Goal: Task Accomplishment & Management: Use online tool/utility

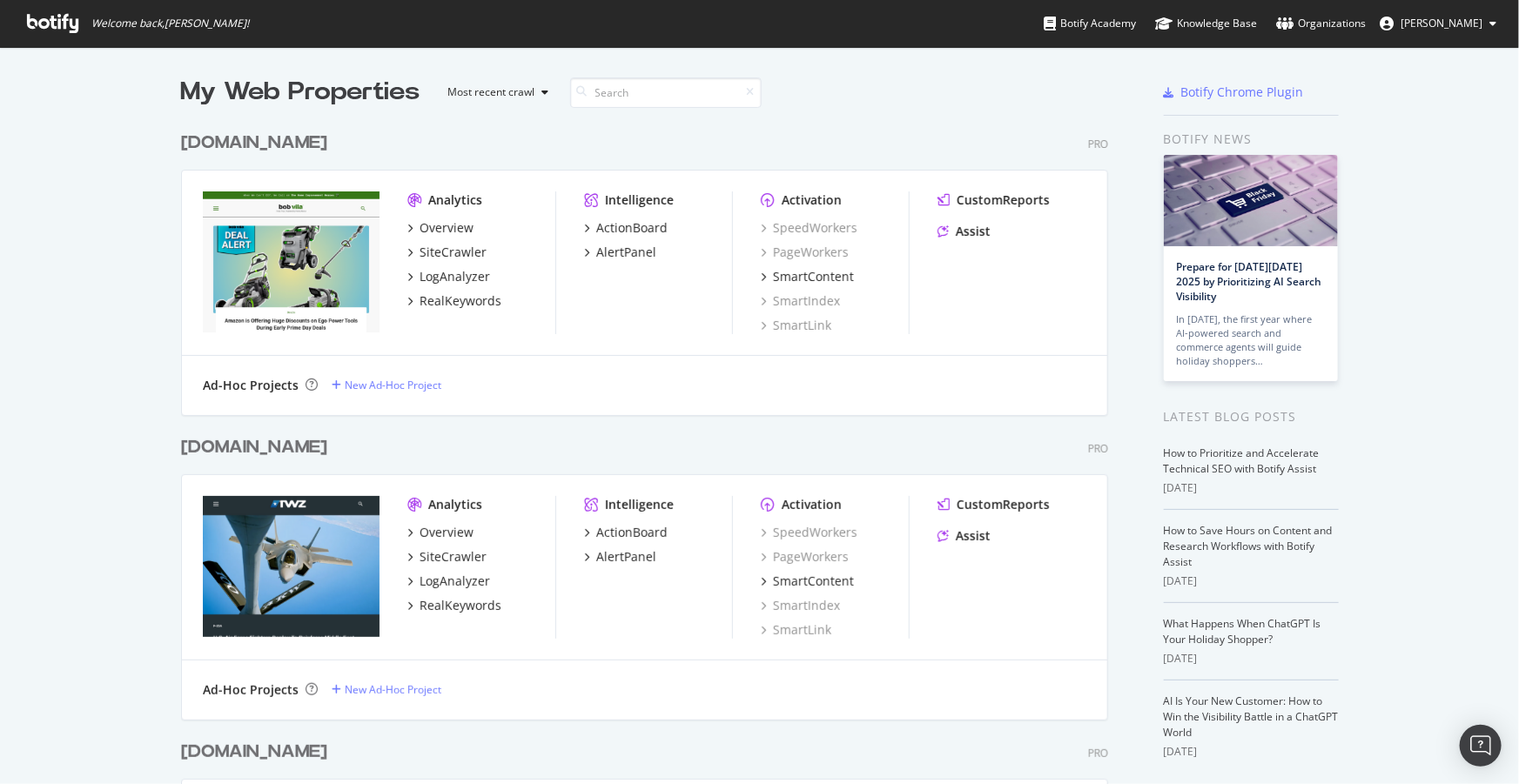
scroll to position [2941, 0]
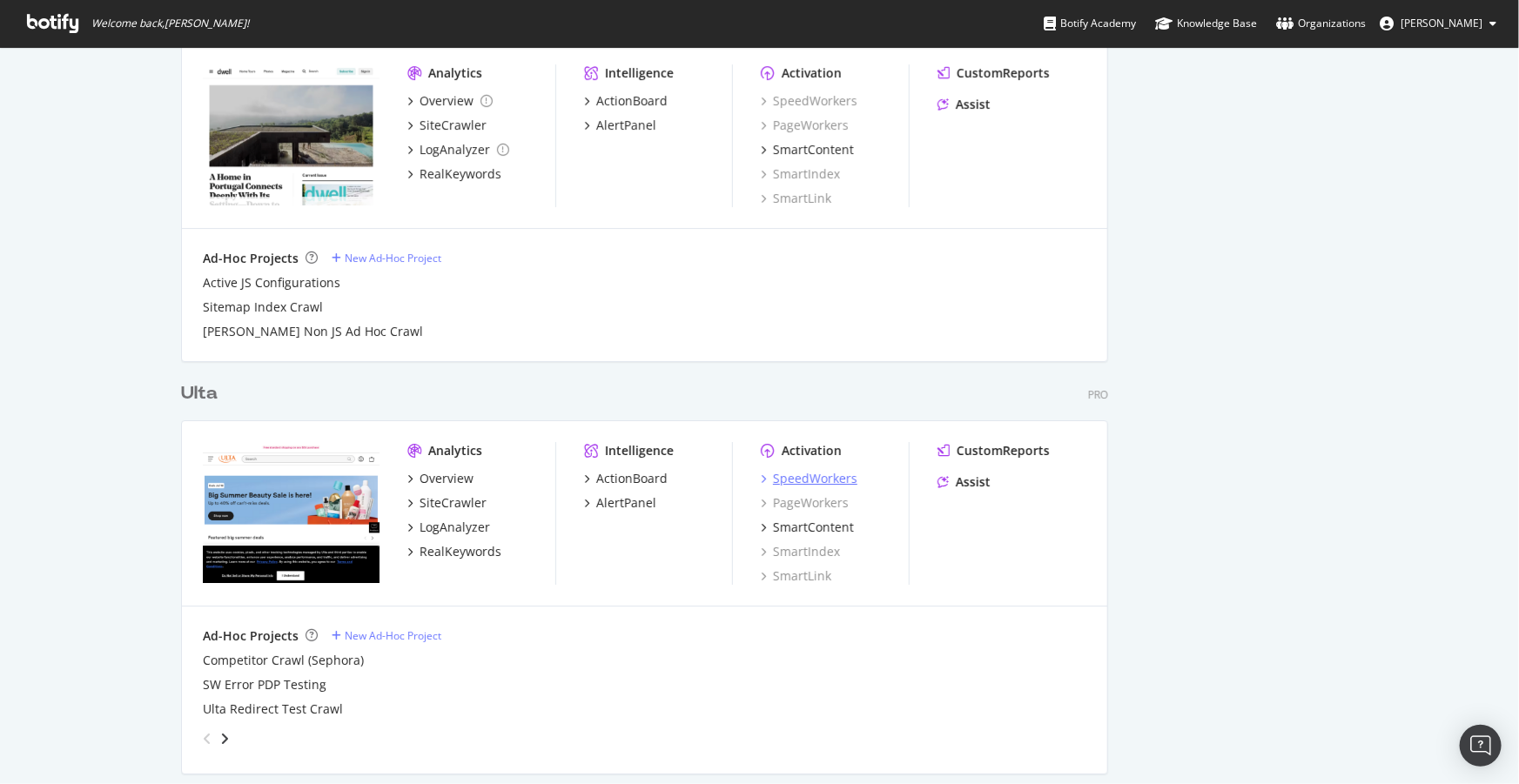
click at [787, 481] on div "SpeedWorkers" at bounding box center [815, 479] width 85 height 18
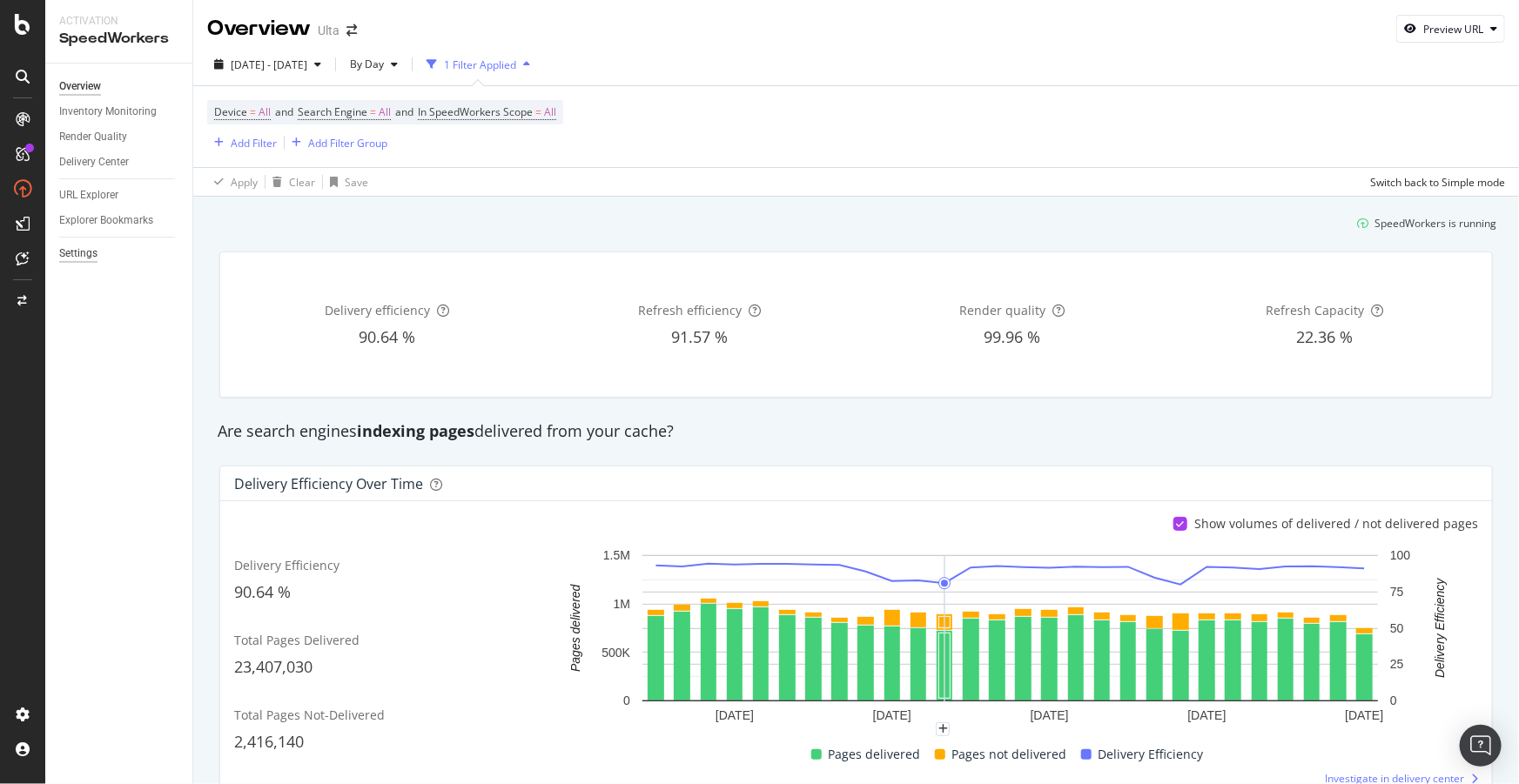
click at [85, 249] on div "Settings" at bounding box center [78, 253] width 38 height 19
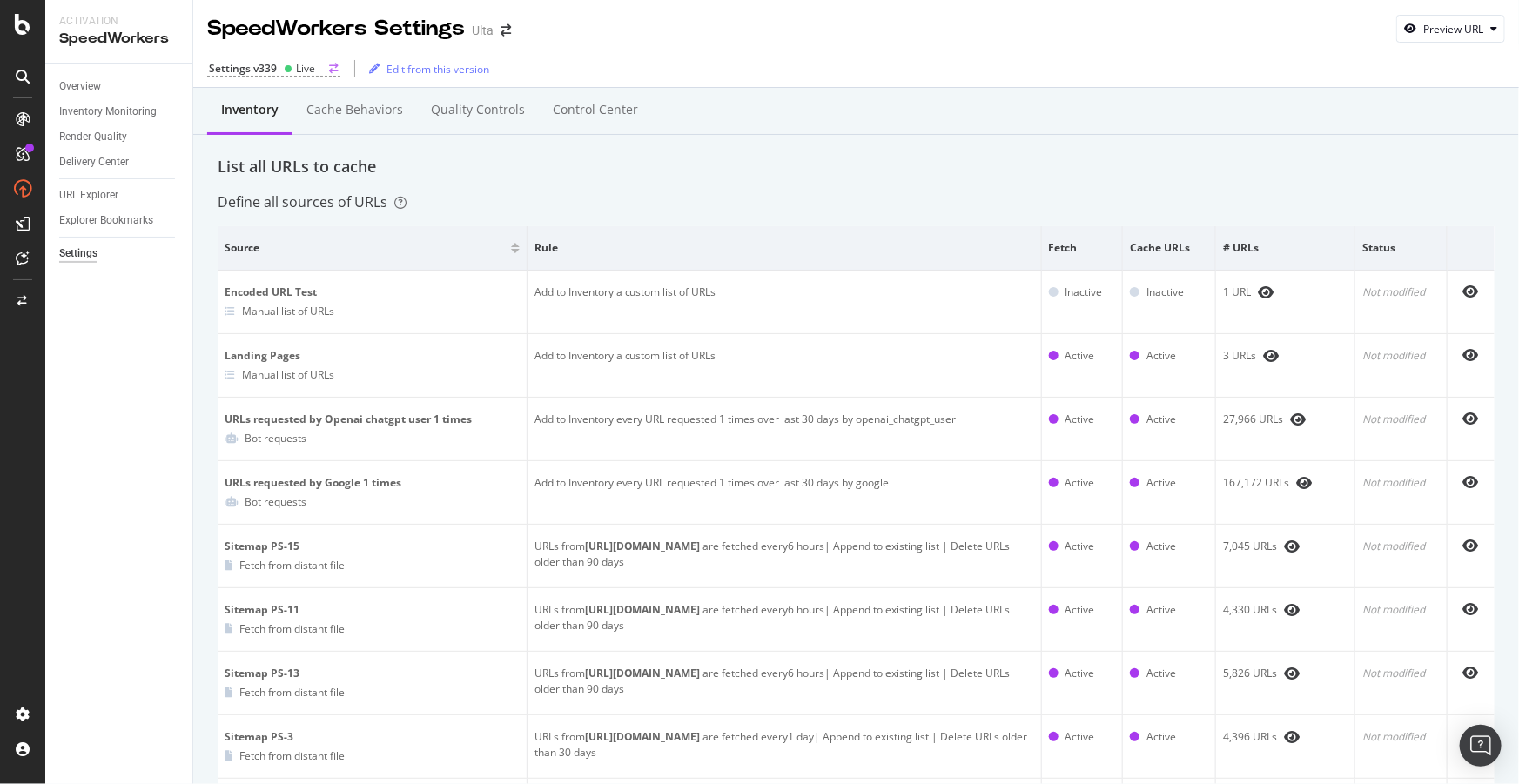
click at [263, 69] on div "Settings v339" at bounding box center [243, 68] width 68 height 15
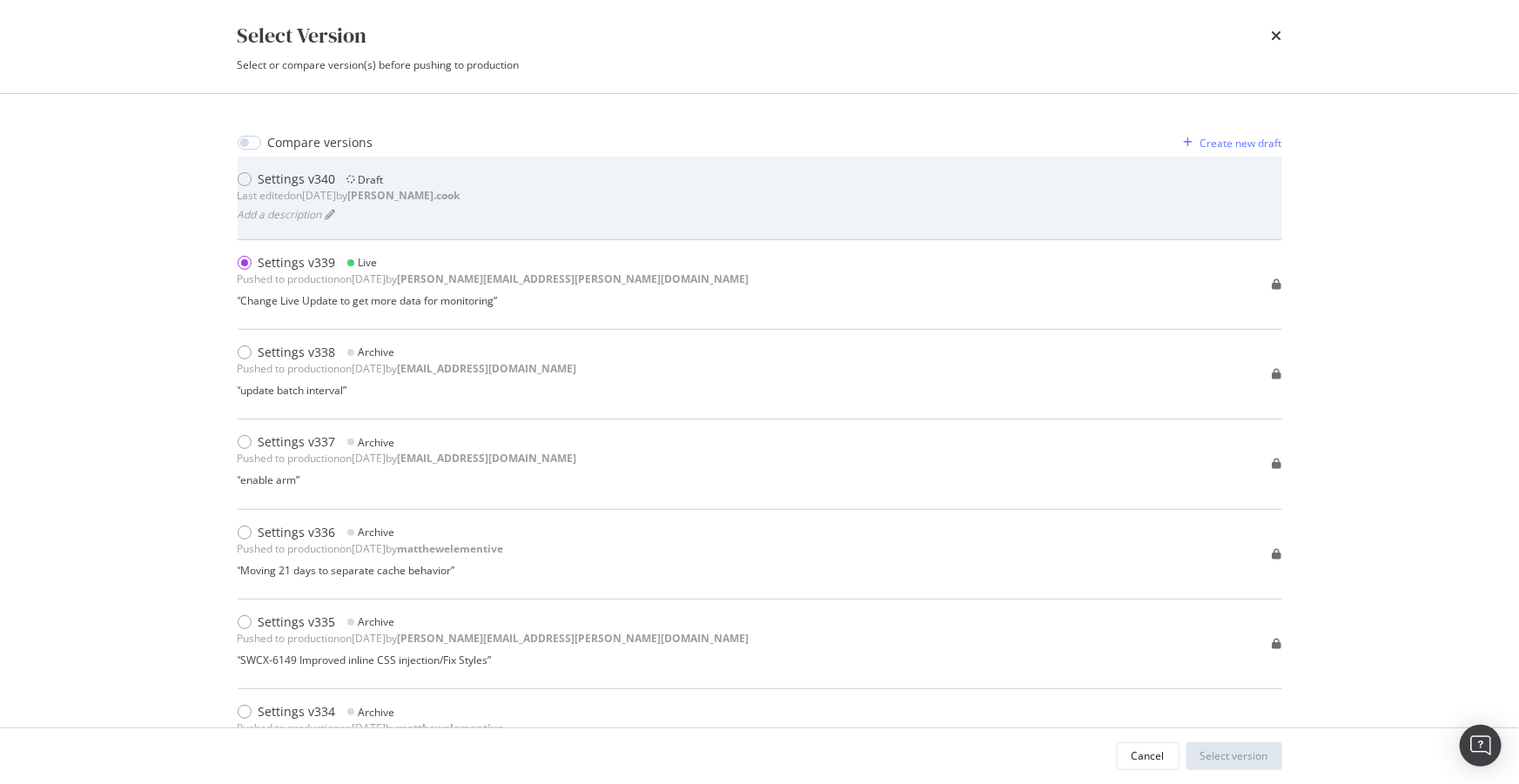
click at [372, 204] on div "Add a description" at bounding box center [348, 214] width 223 height 22
click at [251, 183] on div "modal" at bounding box center [248, 179] width 21 height 18
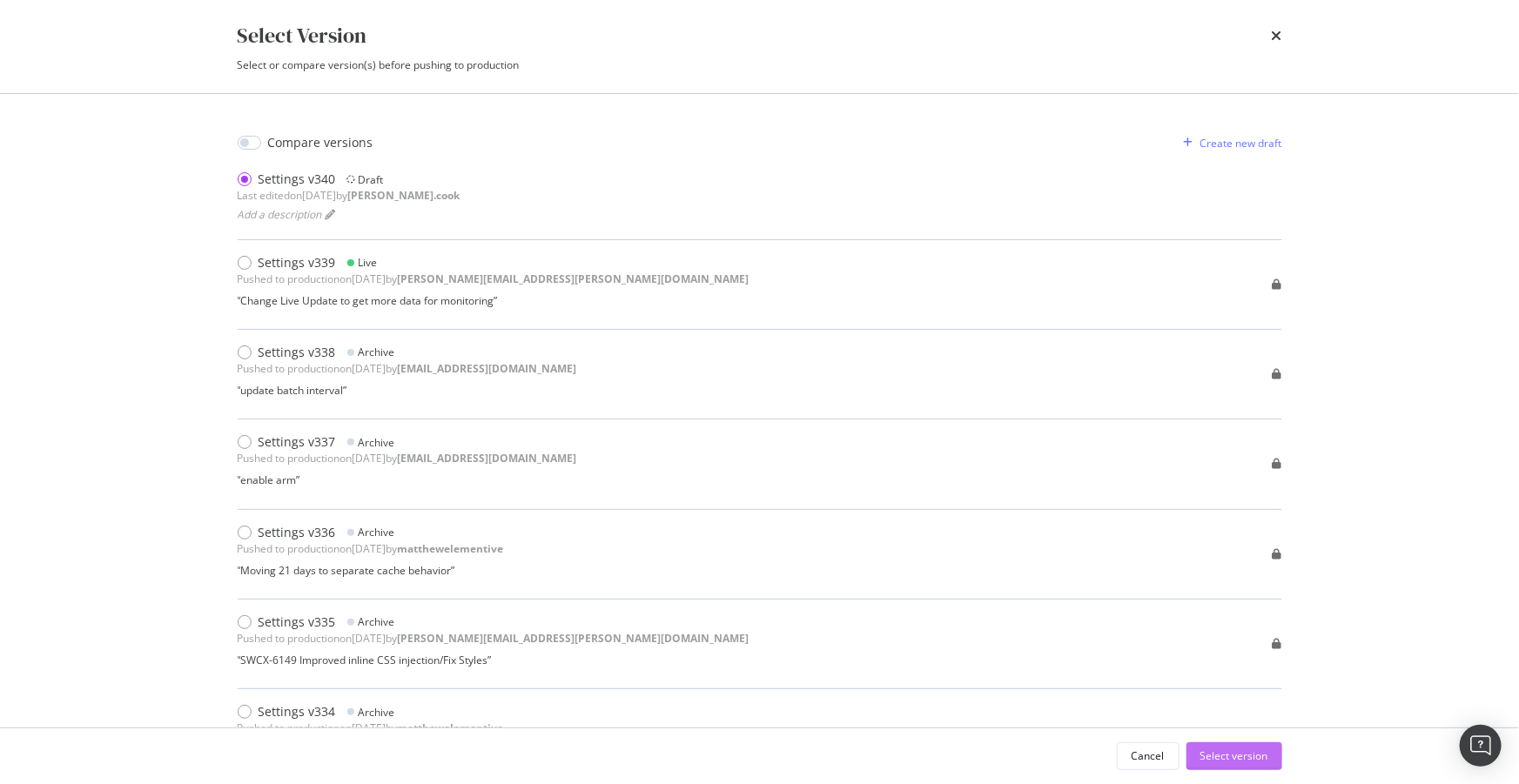
click at [1262, 754] on div "Select version" at bounding box center [1234, 756] width 68 height 15
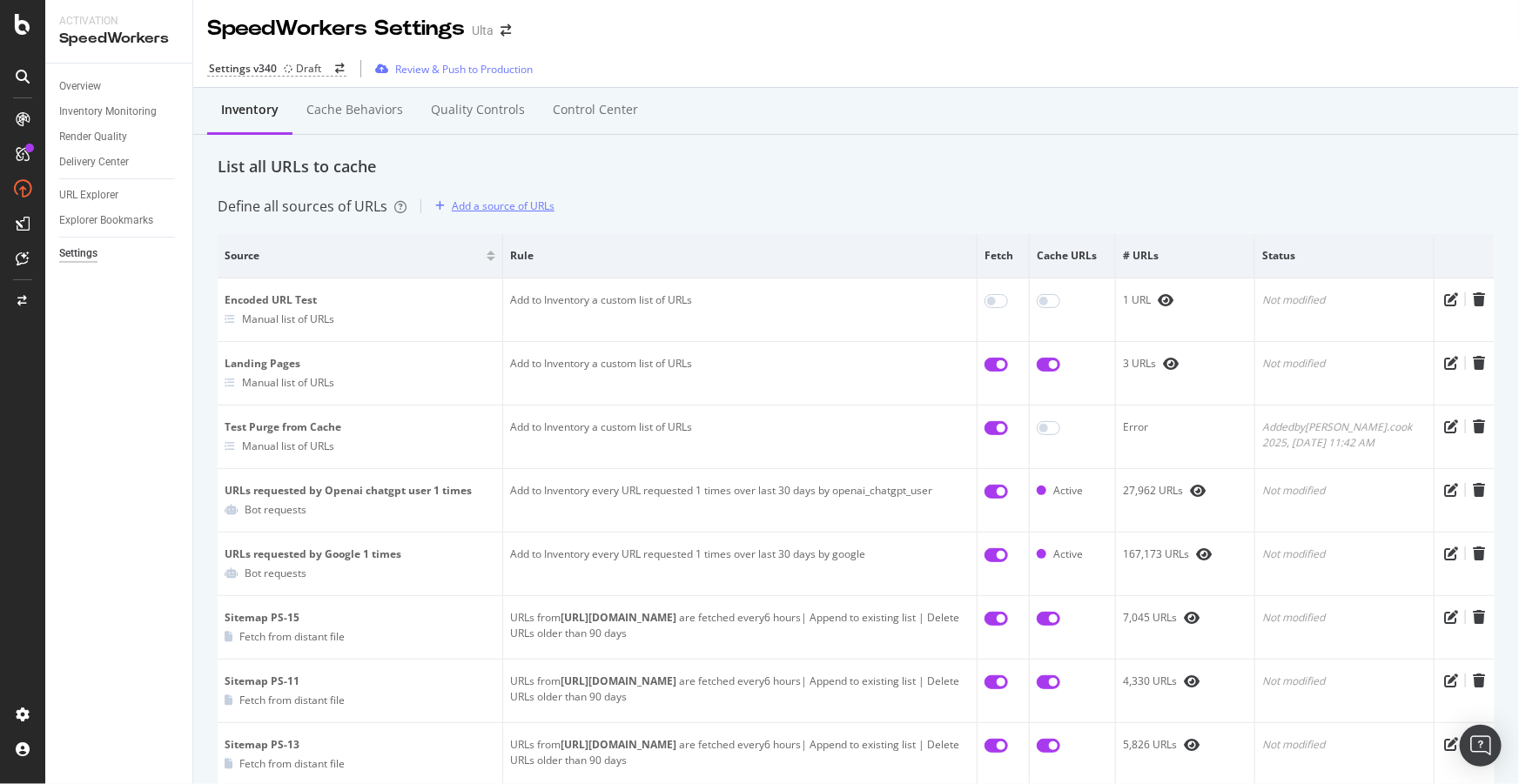
click at [479, 205] on div "Add a source of URLs" at bounding box center [503, 205] width 102 height 15
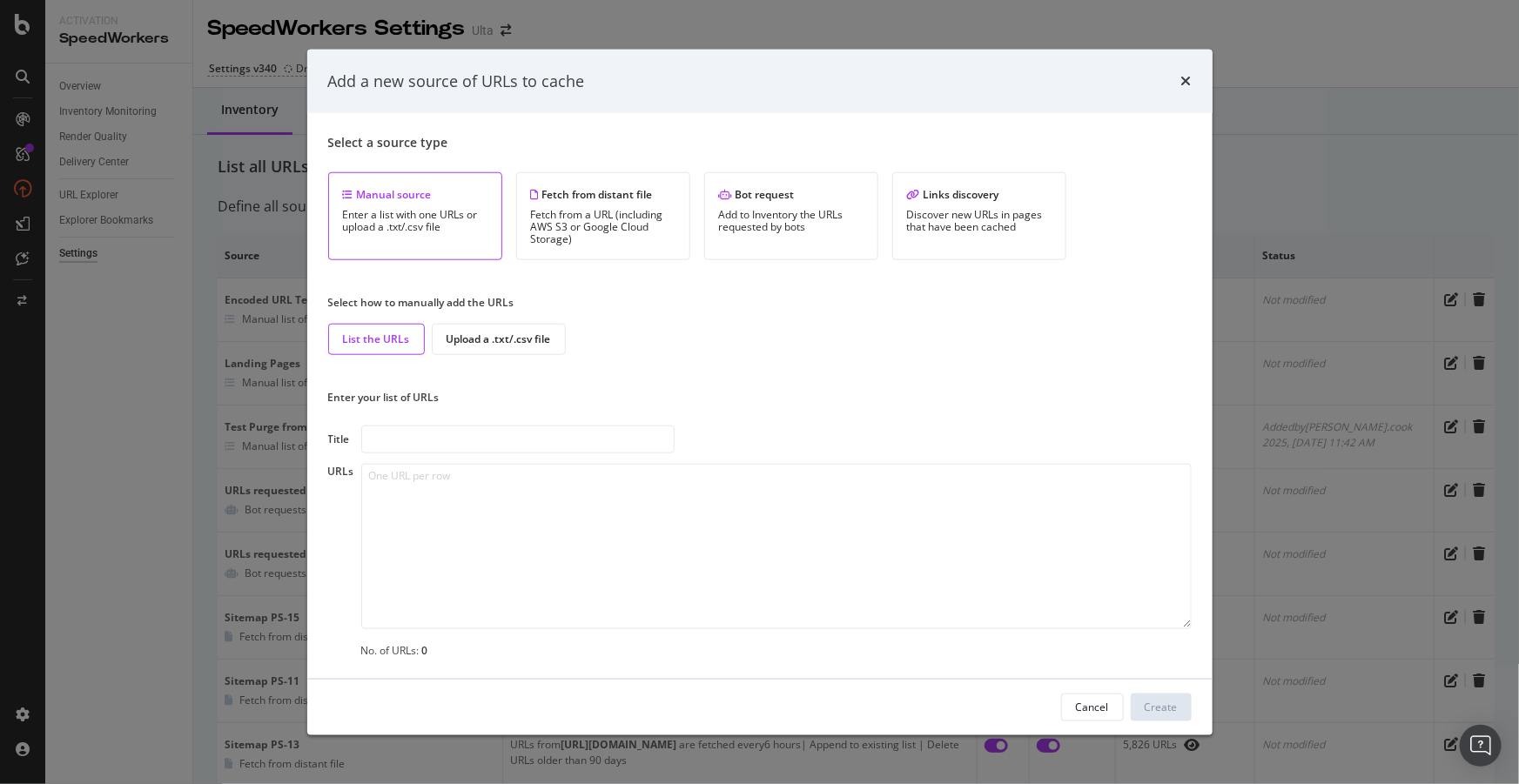
type input "Lore’i d sitametcon adipisc el sed doeiusmodtem, incid utla etd mag aliquaeni a…"
paste input "[URL][DOMAIN_NAME]"
type input "[URL][DOMAIN_NAME]"
drag, startPoint x: 872, startPoint y: 585, endPoint x: 839, endPoint y: 569, distance: 36.7
click at [872, 585] on textarea "modal" at bounding box center [775, 546] width 830 height 165
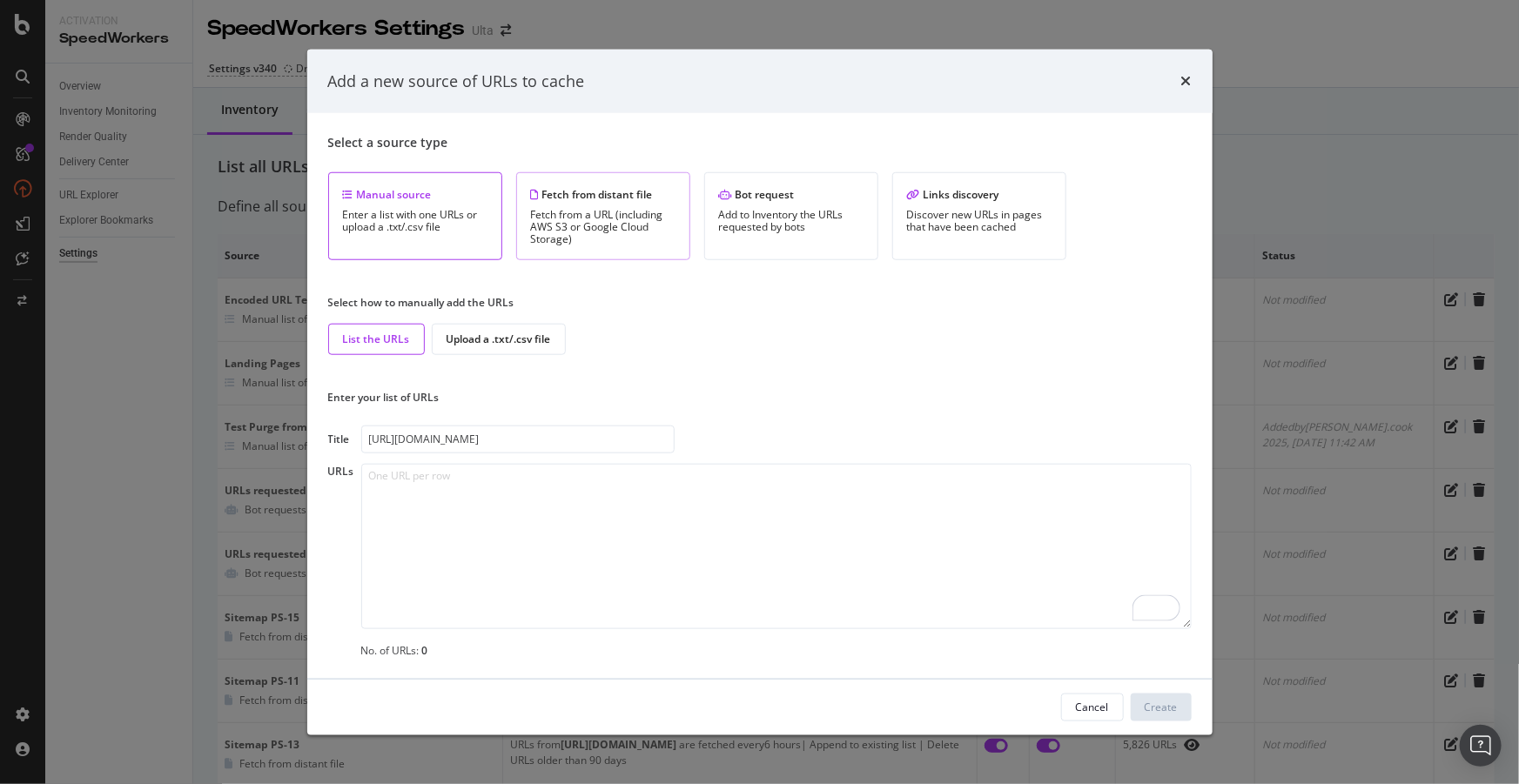
click at [640, 233] on div "Fetch from a URL (including AWS S3 or Google Cloud Storage)" at bounding box center [603, 227] width 145 height 36
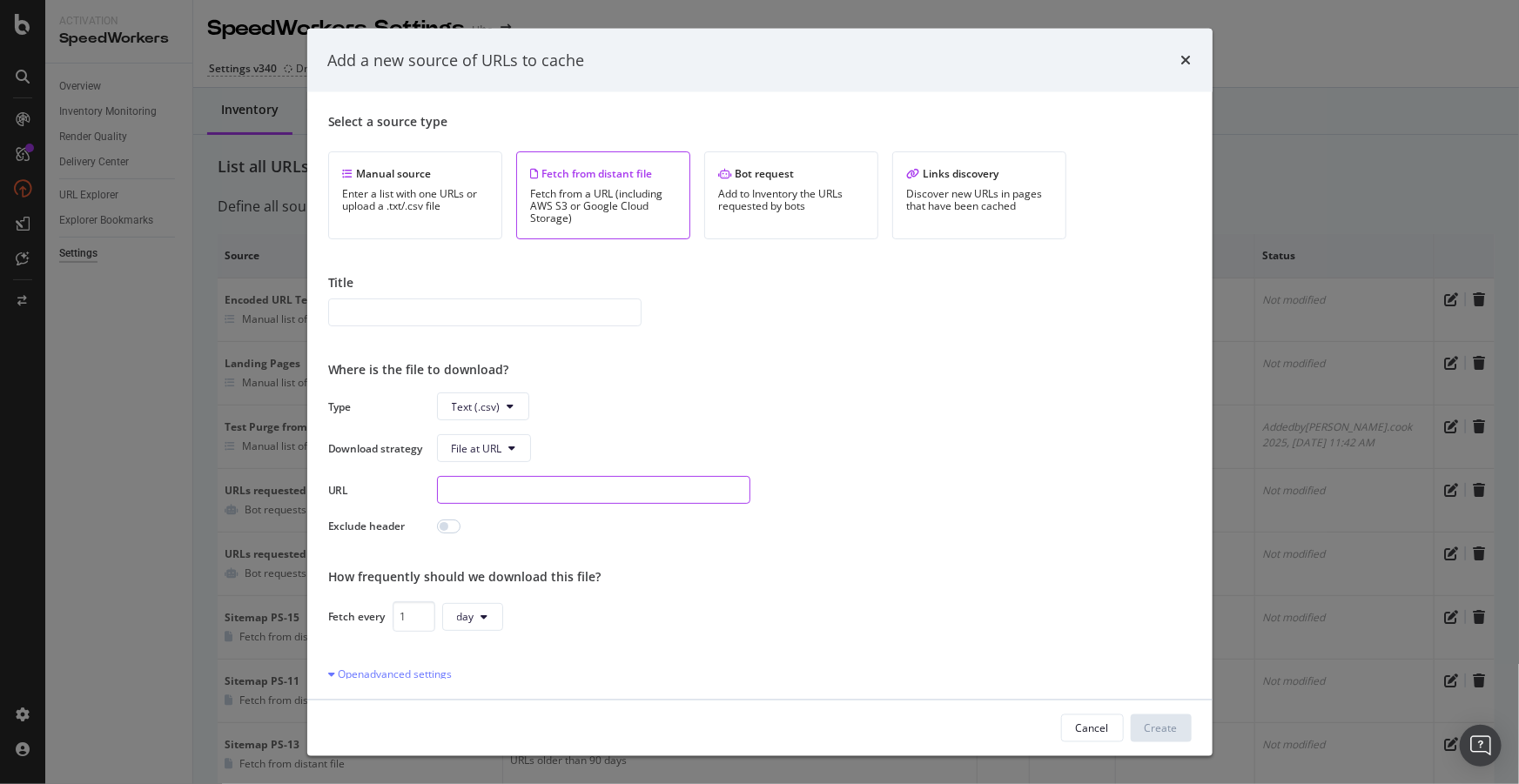
click at [496, 490] on input "modal" at bounding box center [593, 490] width 313 height 28
paste input "[URL][DOMAIN_NAME]"
type input "[URL][DOMAIN_NAME]"
click at [479, 408] on span "Text (.csv)" at bounding box center [475, 406] width 49 height 15
click at [495, 476] on span "Sitemap (.xml)" at bounding box center [486, 473] width 70 height 16
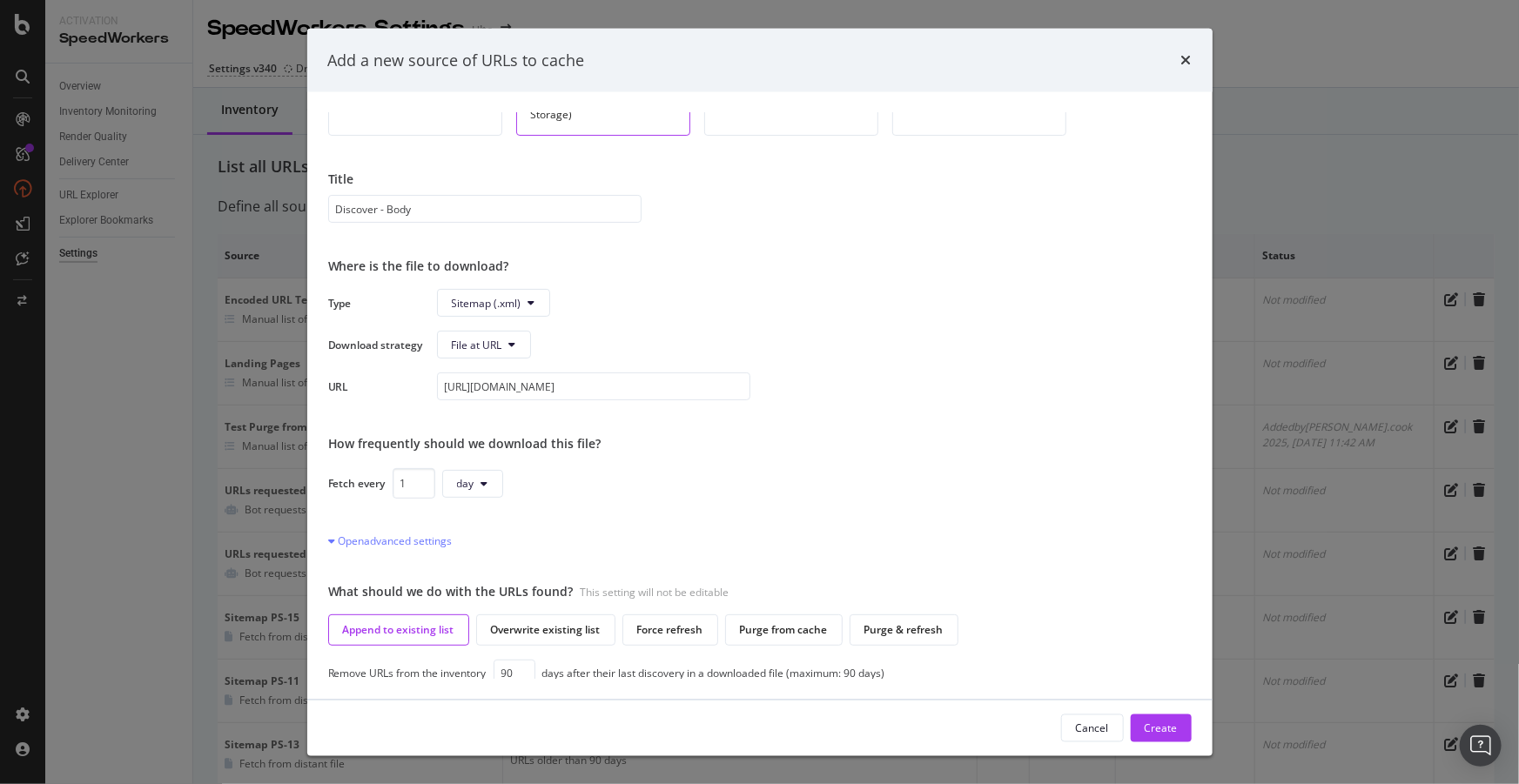
scroll to position [111, 0]
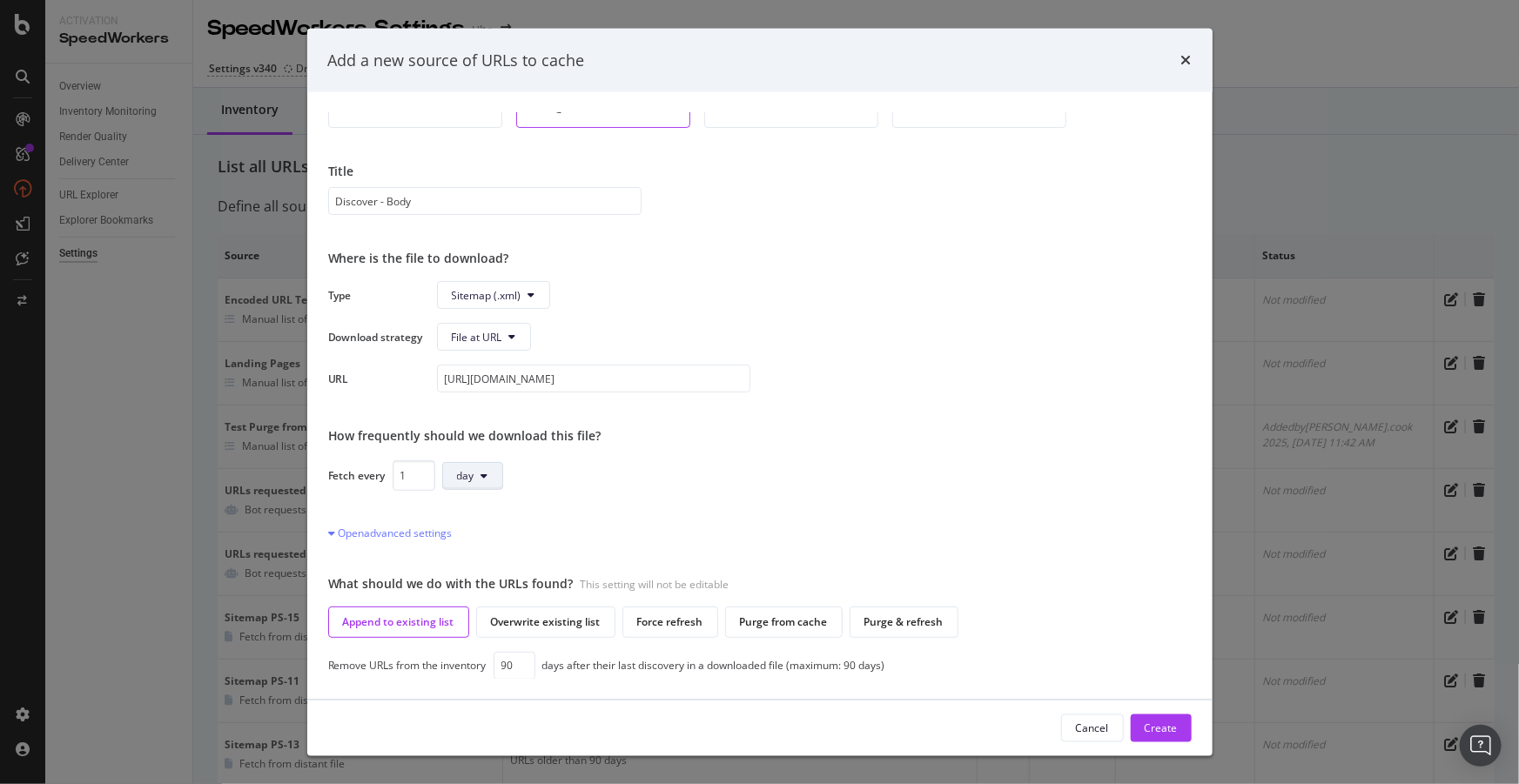
type input "Discover - Body"
click at [473, 474] on span "day" at bounding box center [466, 475] width 18 height 15
click at [472, 603] on span "week" at bounding box center [473, 606] width 34 height 16
click at [417, 534] on div "Open advanced settings" at bounding box center [390, 533] width 124 height 15
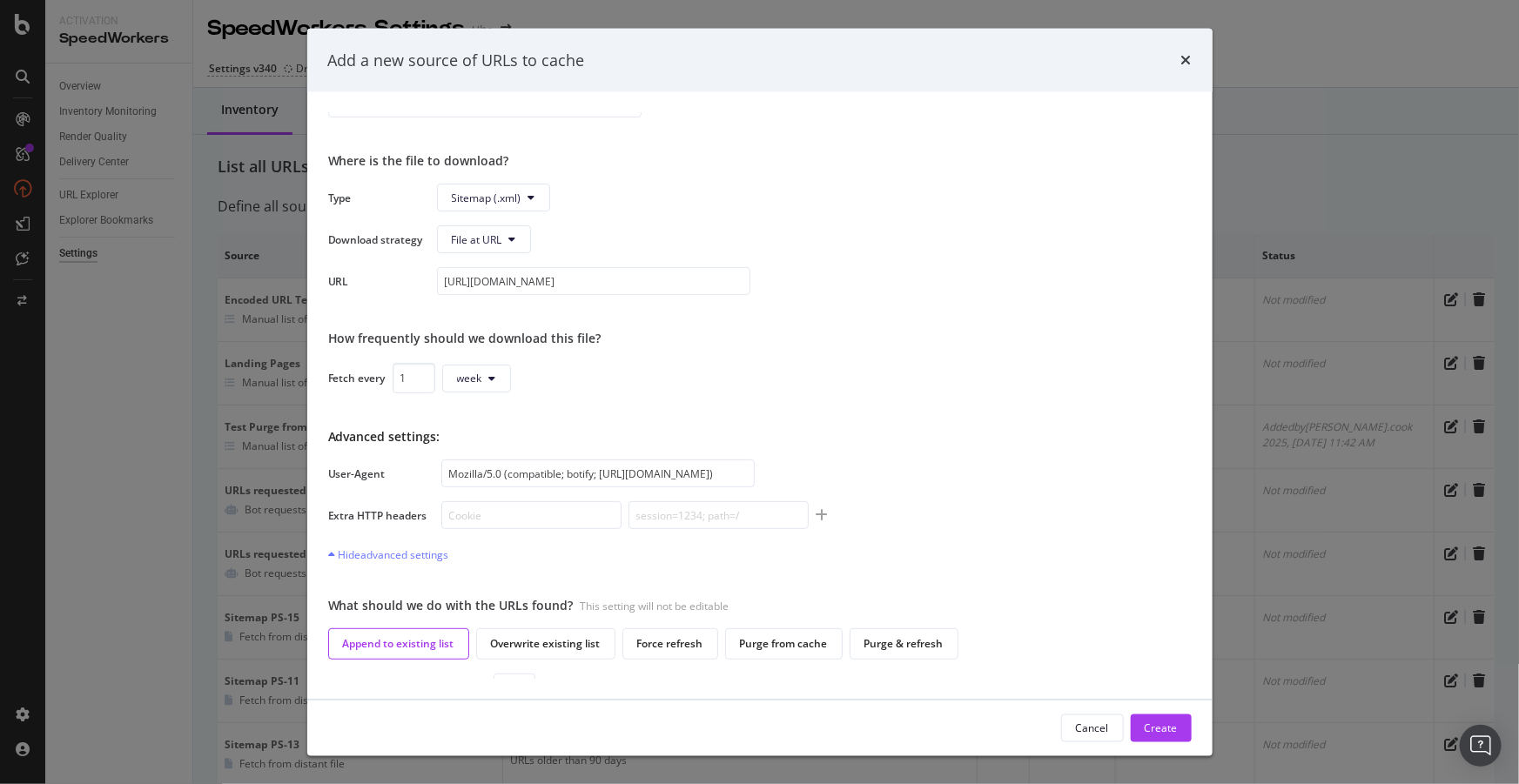
scroll to position [229, 0]
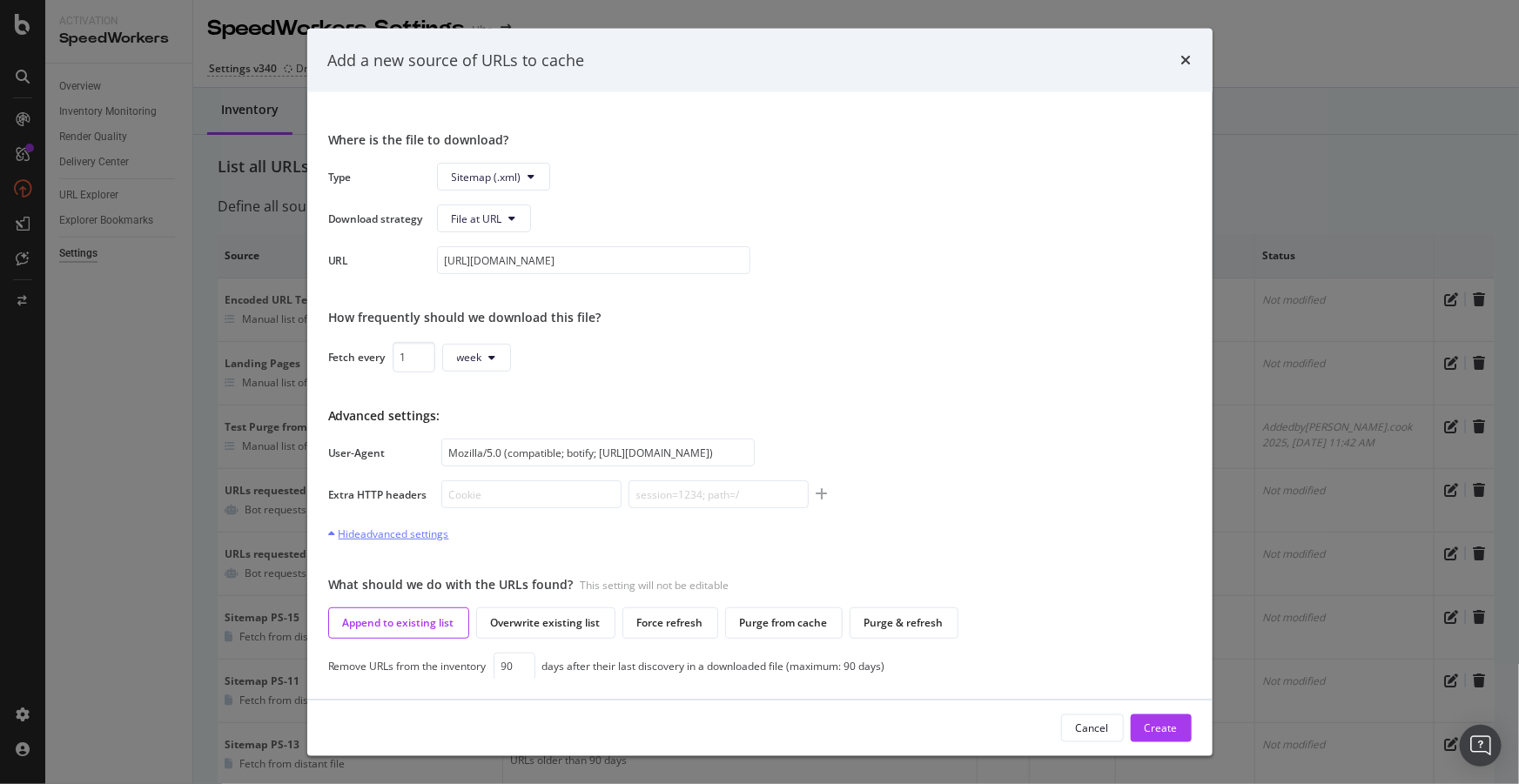
click at [427, 534] on div "Hide advanced settings" at bounding box center [388, 534] width 121 height 15
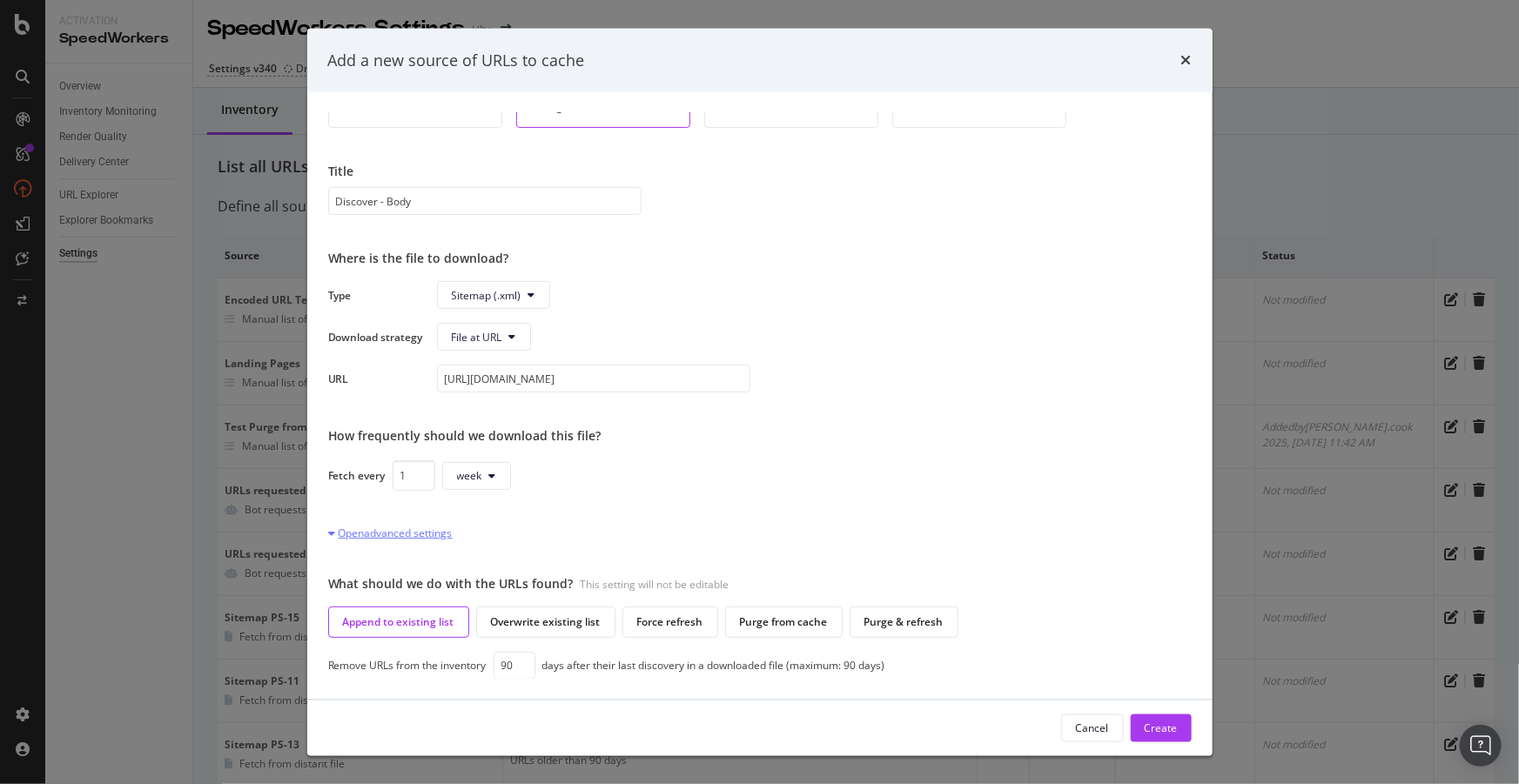
scroll to position [111, 0]
click at [584, 620] on div "Overwrite existing list" at bounding box center [545, 622] width 109 height 15
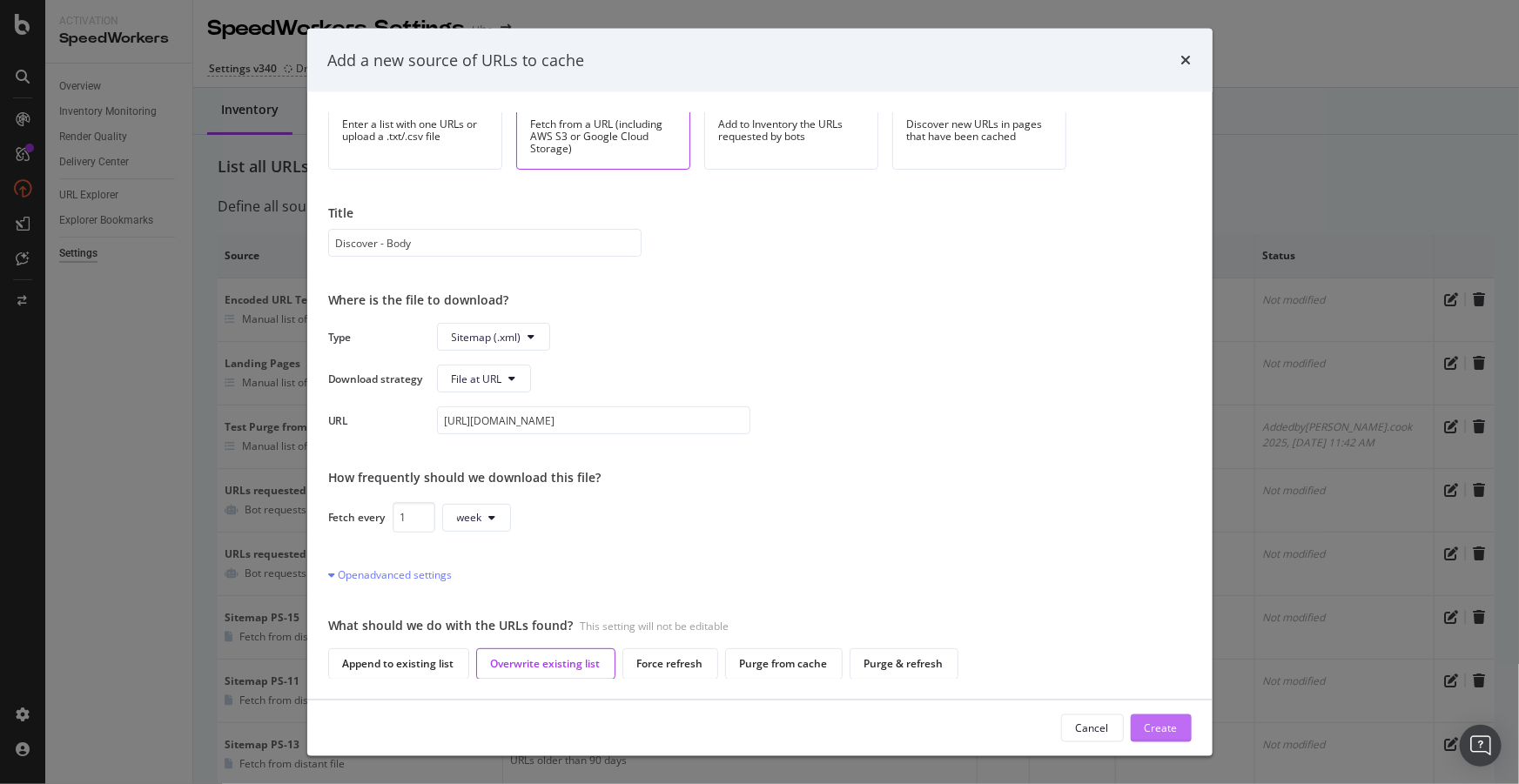
click at [1176, 726] on div "Create" at bounding box center [1160, 728] width 33 height 15
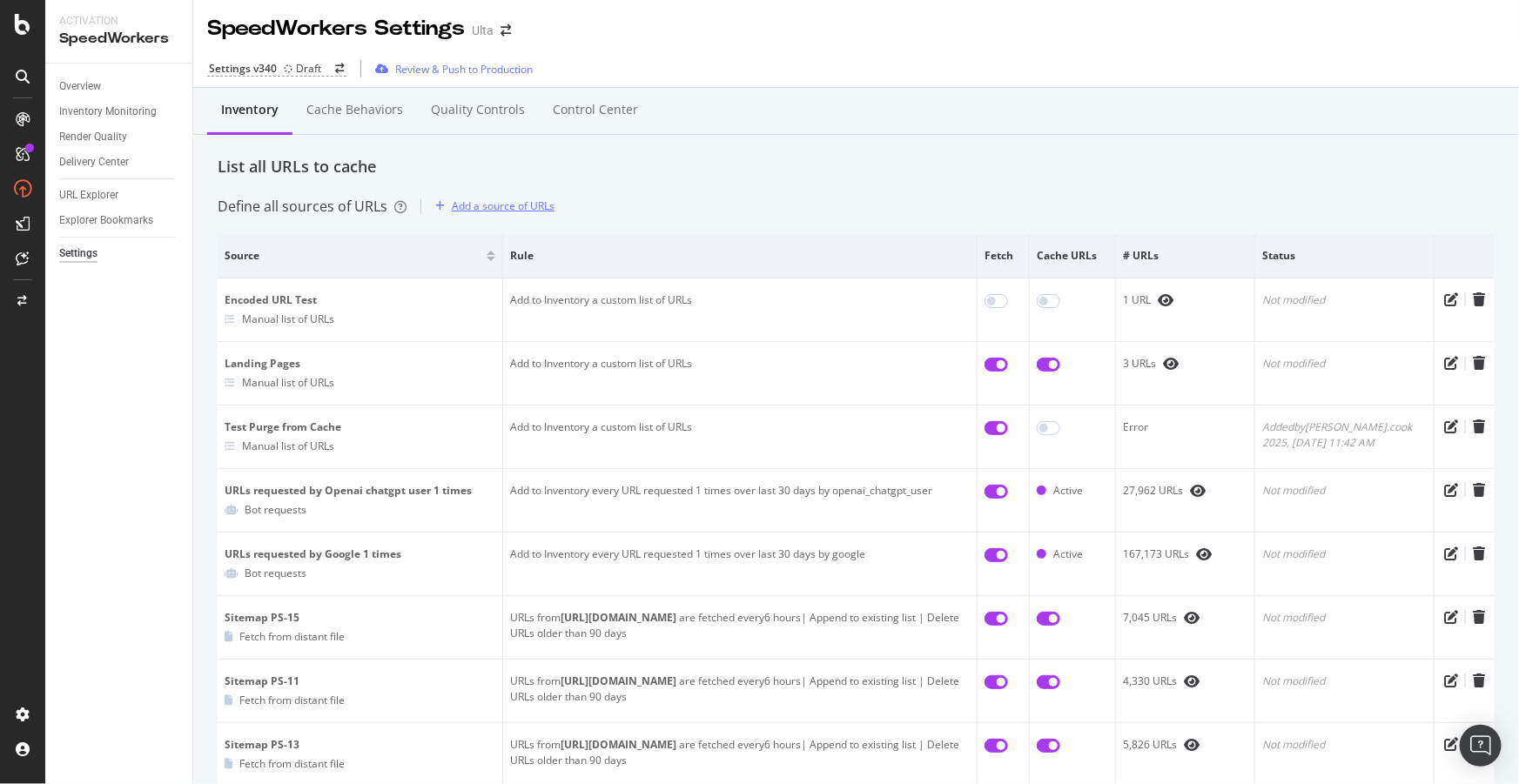
click at [522, 205] on div "Add a source of URLs" at bounding box center [503, 205] width 102 height 15
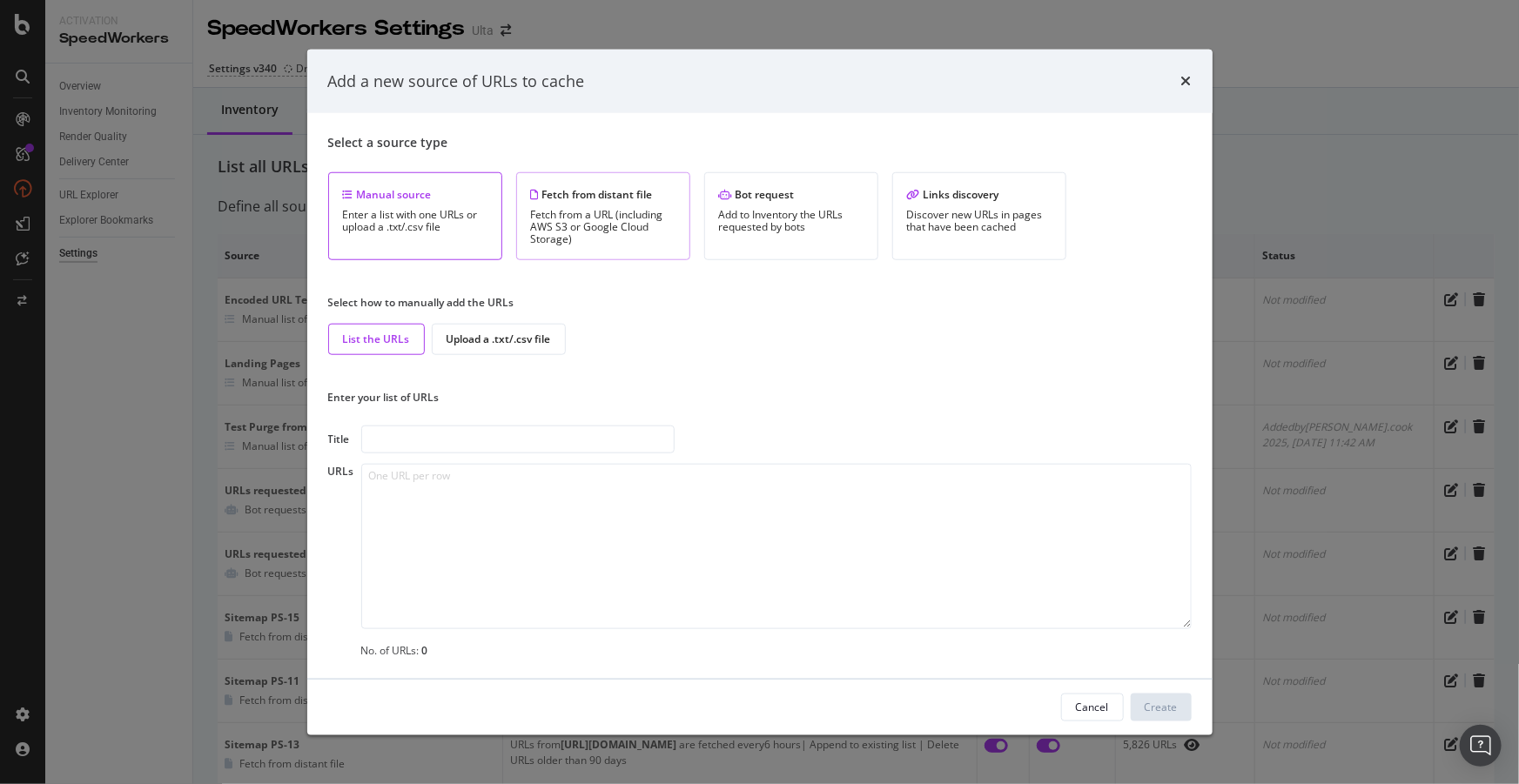
click at [653, 227] on div "Fetch from a URL (including AWS S3 or Google Cloud Storage)" at bounding box center [603, 227] width 145 height 36
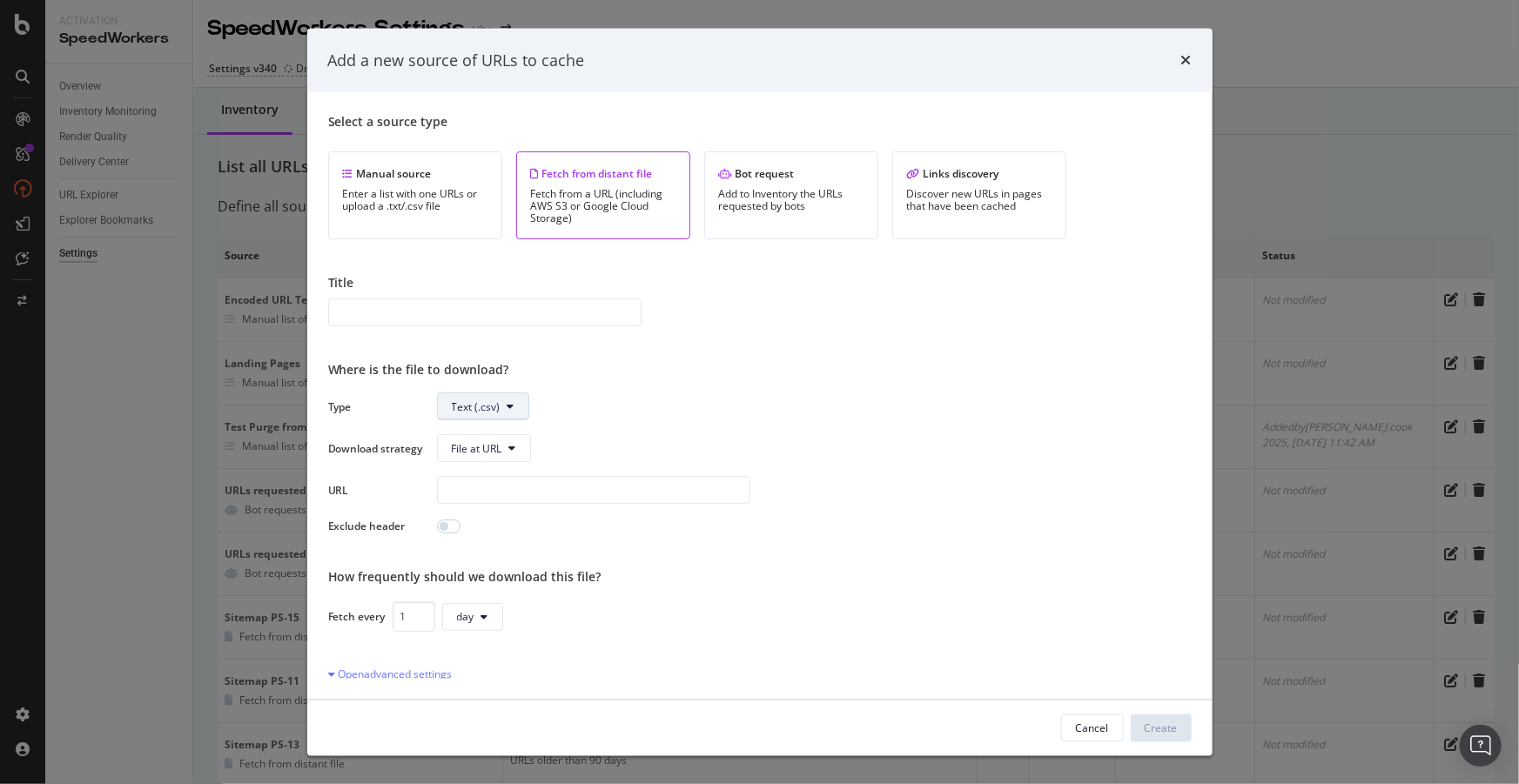
click at [496, 408] on span "Text (.csv)" at bounding box center [475, 406] width 49 height 15
click at [484, 479] on span "Sitemap (.xml)" at bounding box center [486, 473] width 70 height 16
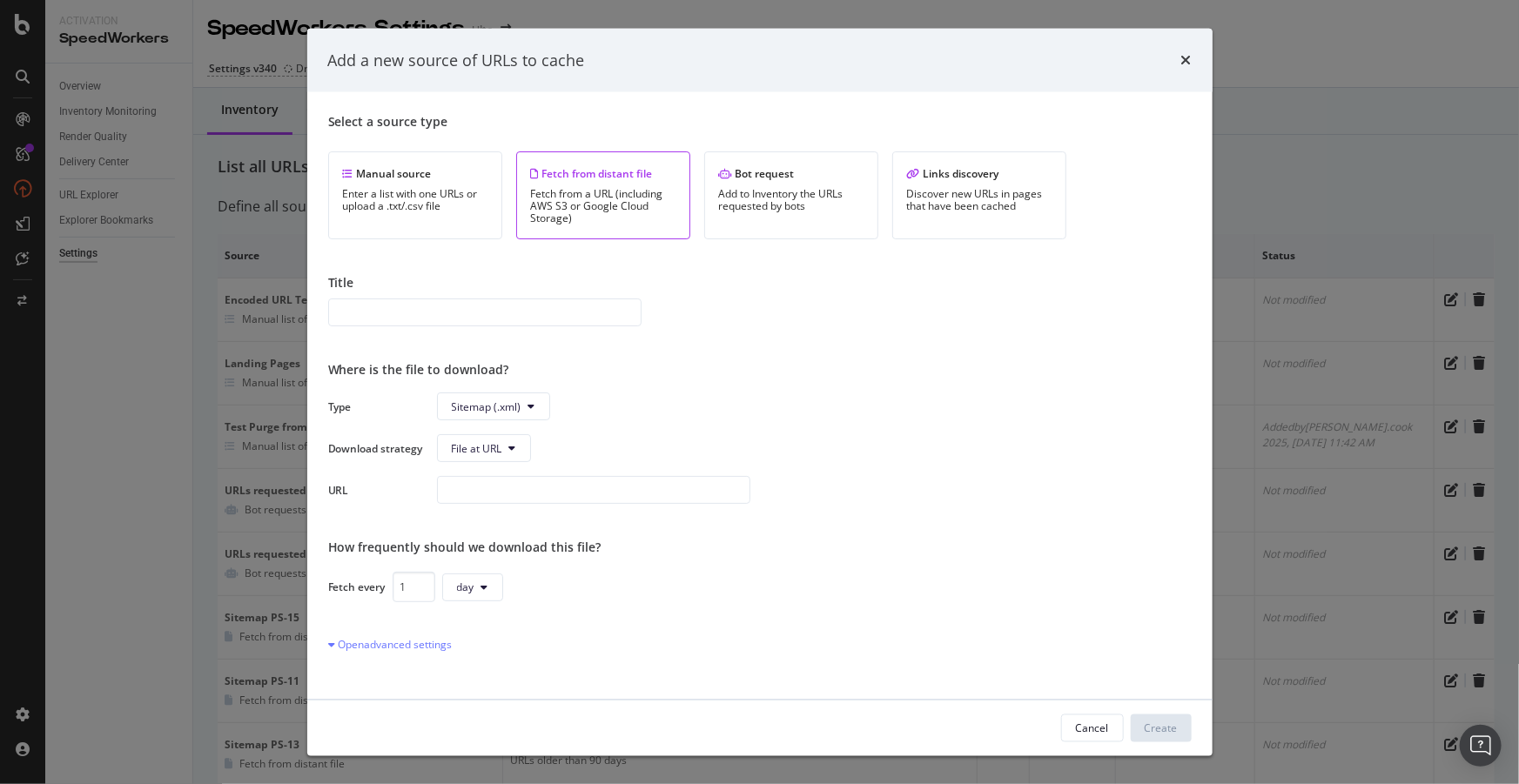
click at [409, 314] on input "modal" at bounding box center [484, 312] width 313 height 28
type input "[URL][DOMAIN_NAME]"
click at [491, 488] on input "modal" at bounding box center [593, 490] width 313 height 28
paste input "[URL][DOMAIN_NAME]"
type input "[URL][DOMAIN_NAME]"
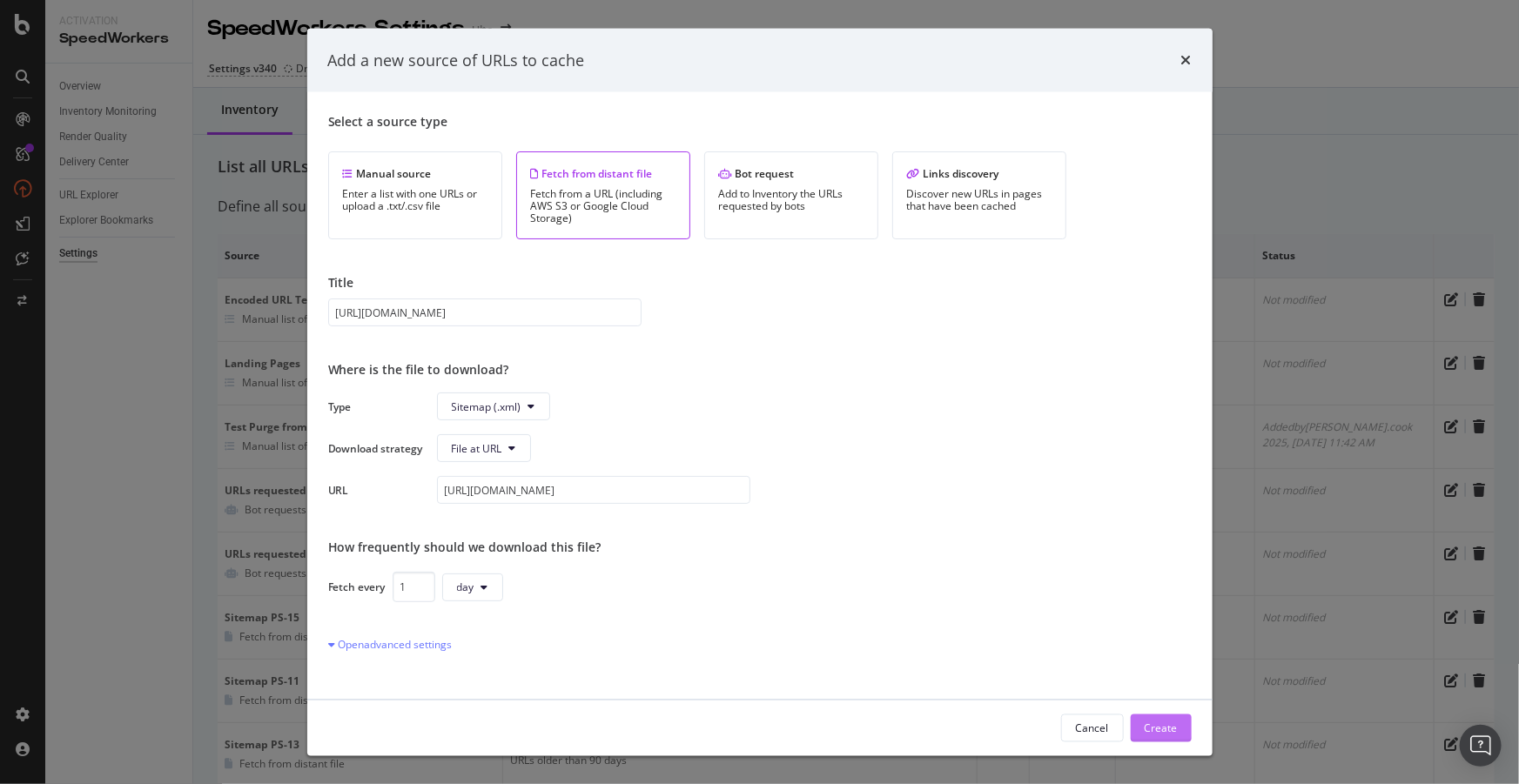
click at [1166, 731] on div "Create" at bounding box center [1160, 728] width 33 height 15
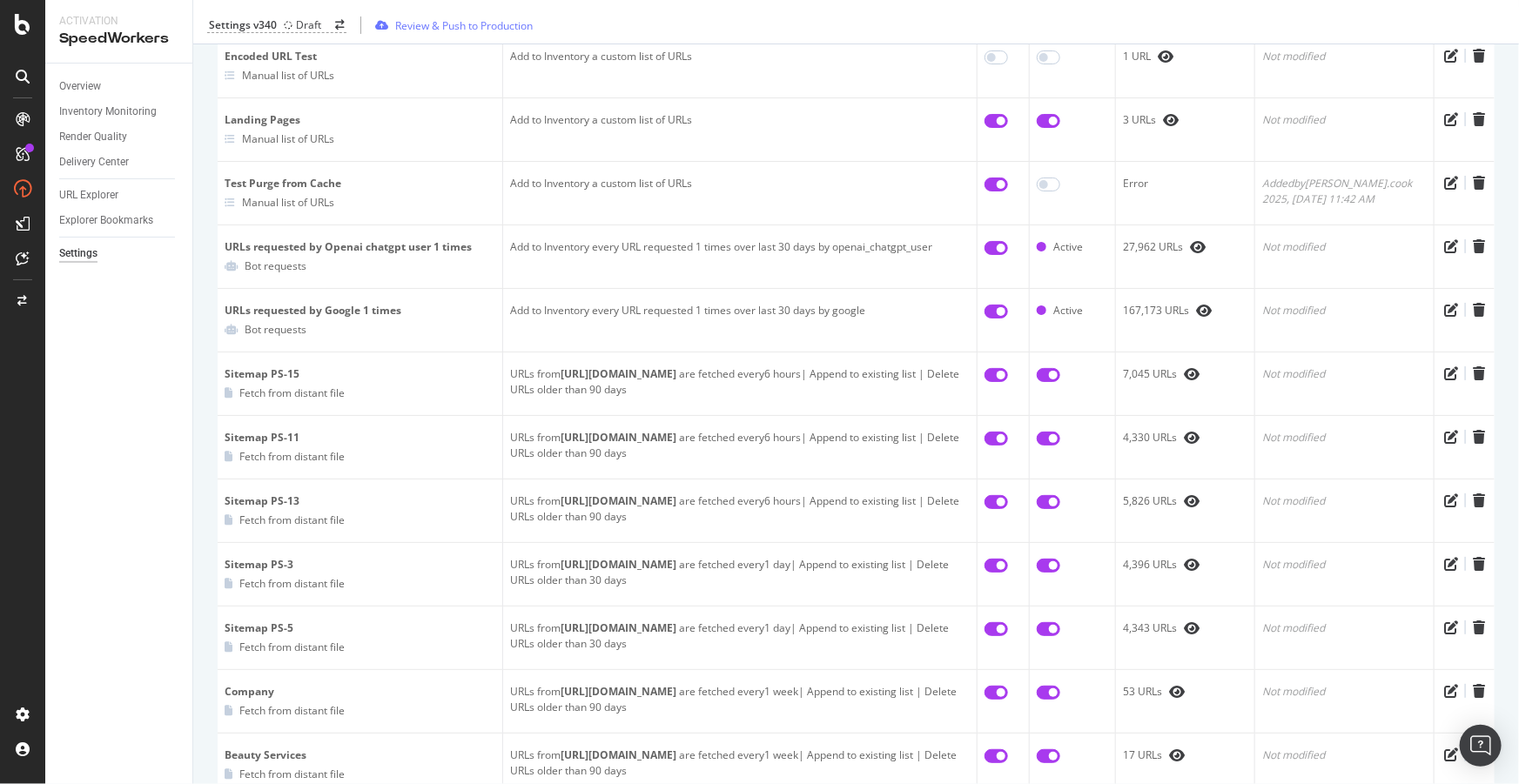
scroll to position [0, 0]
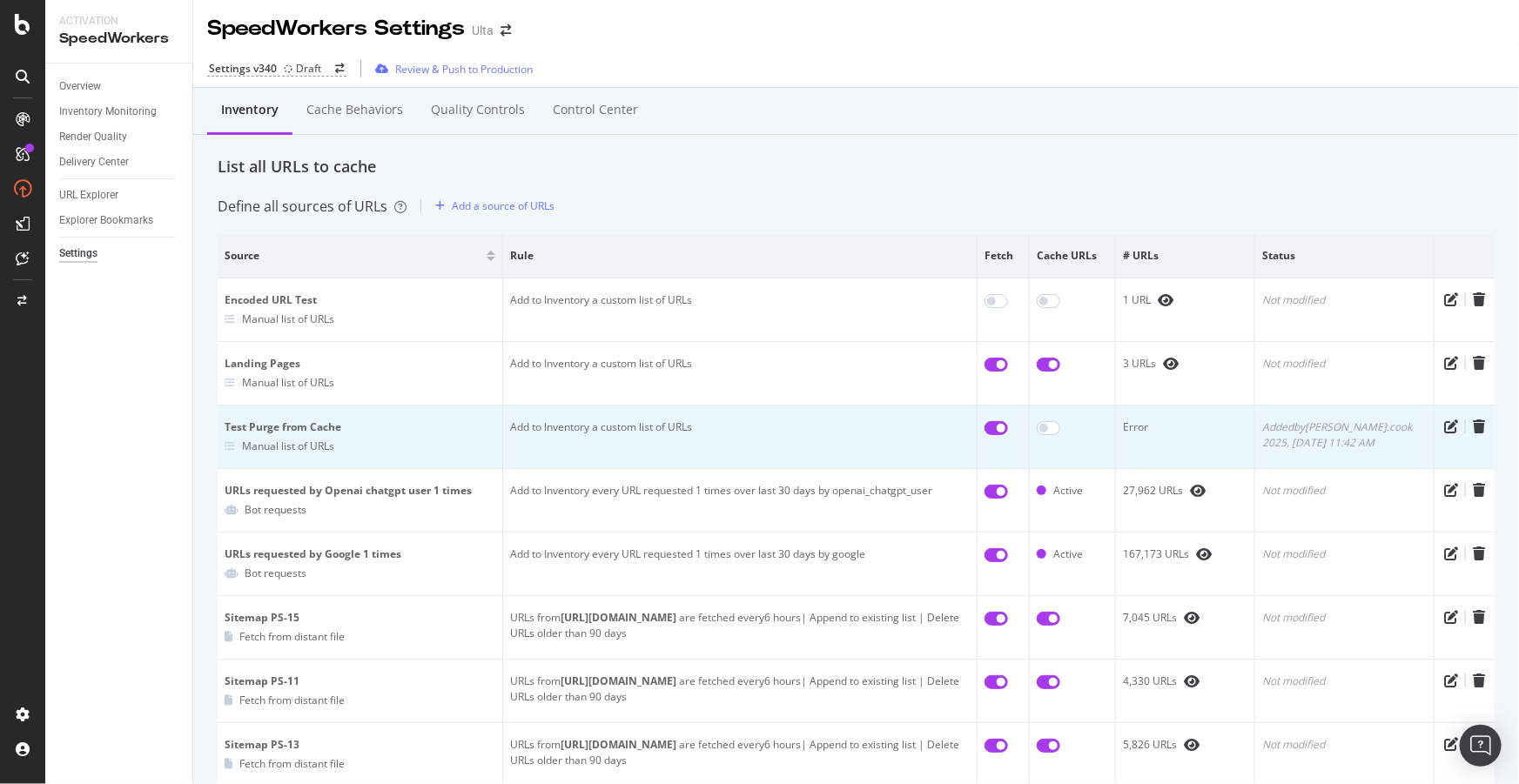
click at [232, 445] on icon at bounding box center [230, 446] width 11 height 11
click at [1444, 428] on icon "pen-to-square" at bounding box center [1451, 427] width 14 height 14
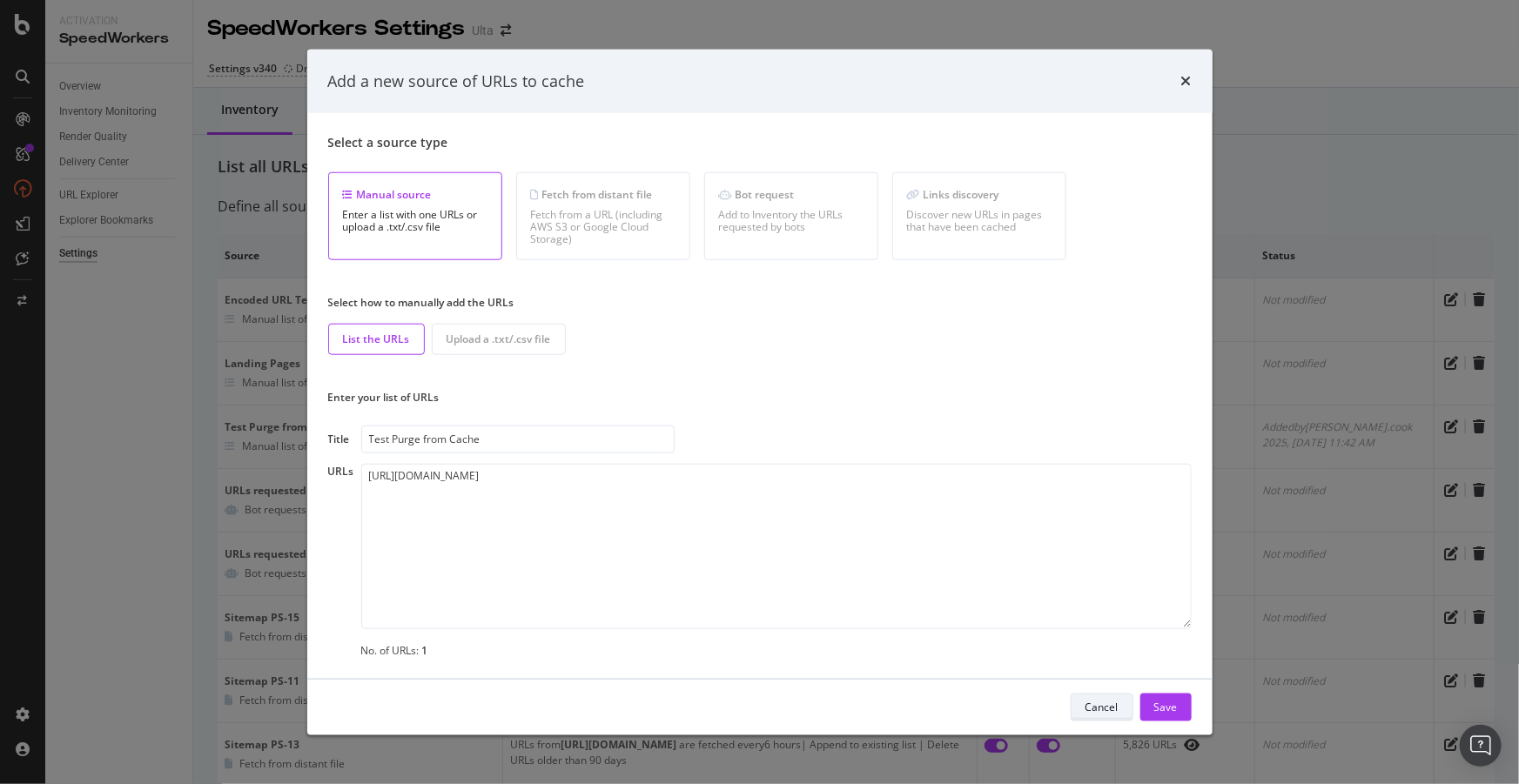
click at [1118, 708] on div "Cancel" at bounding box center [1101, 706] width 33 height 15
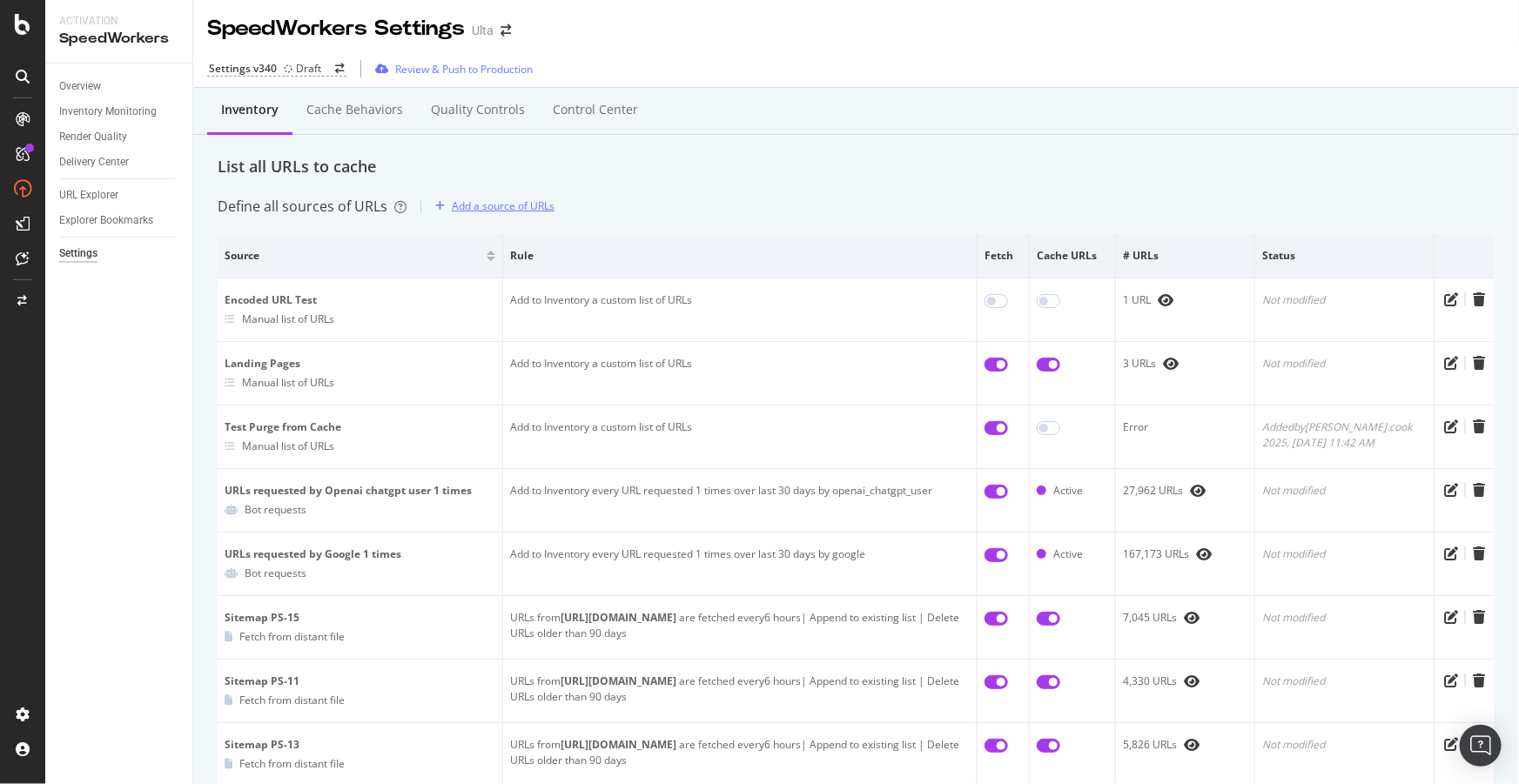
click at [490, 206] on div "Add a source of URLs" at bounding box center [503, 205] width 102 height 15
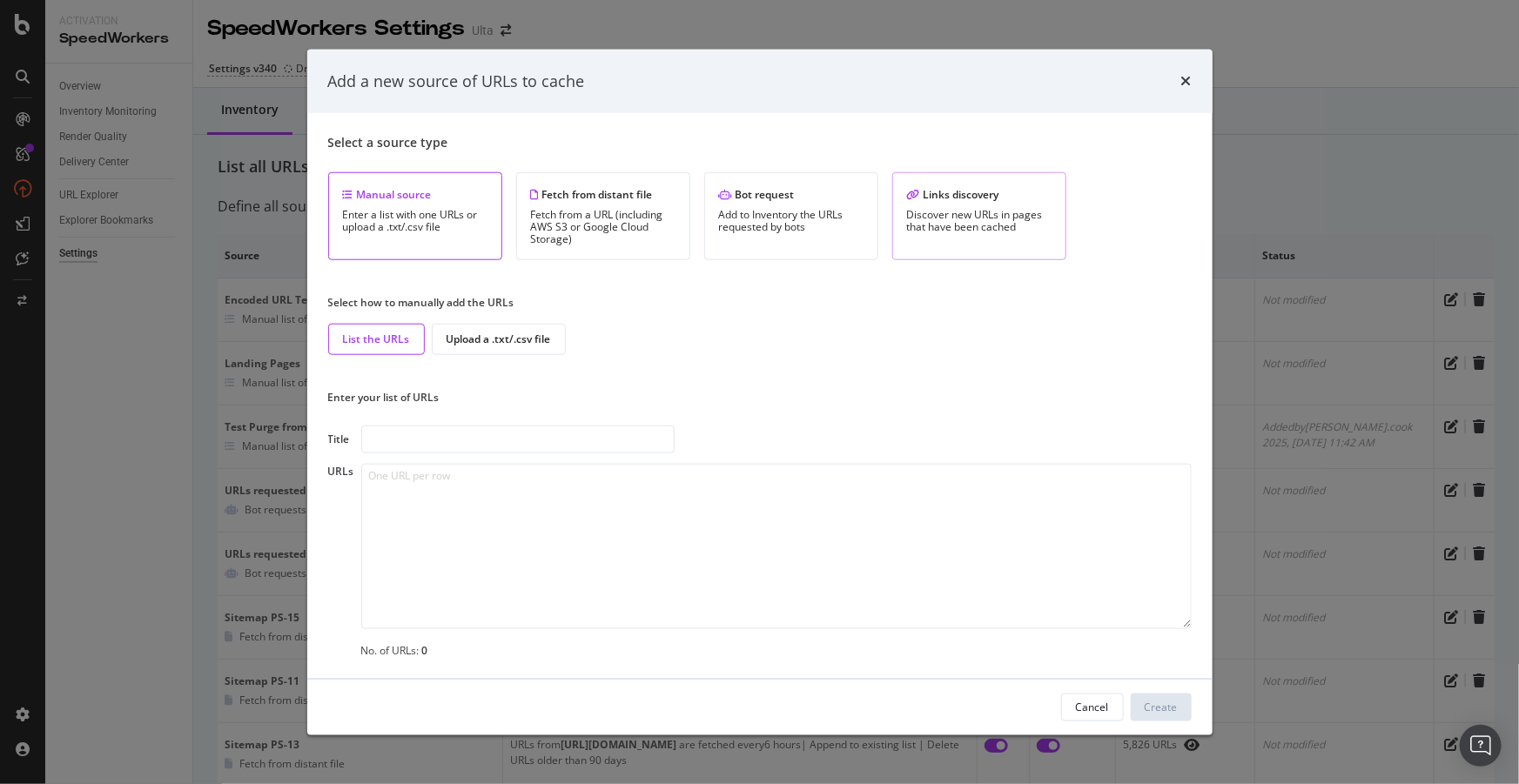
click at [1001, 218] on div "Discover new URLs in pages that have been cached" at bounding box center [979, 221] width 145 height 25
